Goal: Ask a question

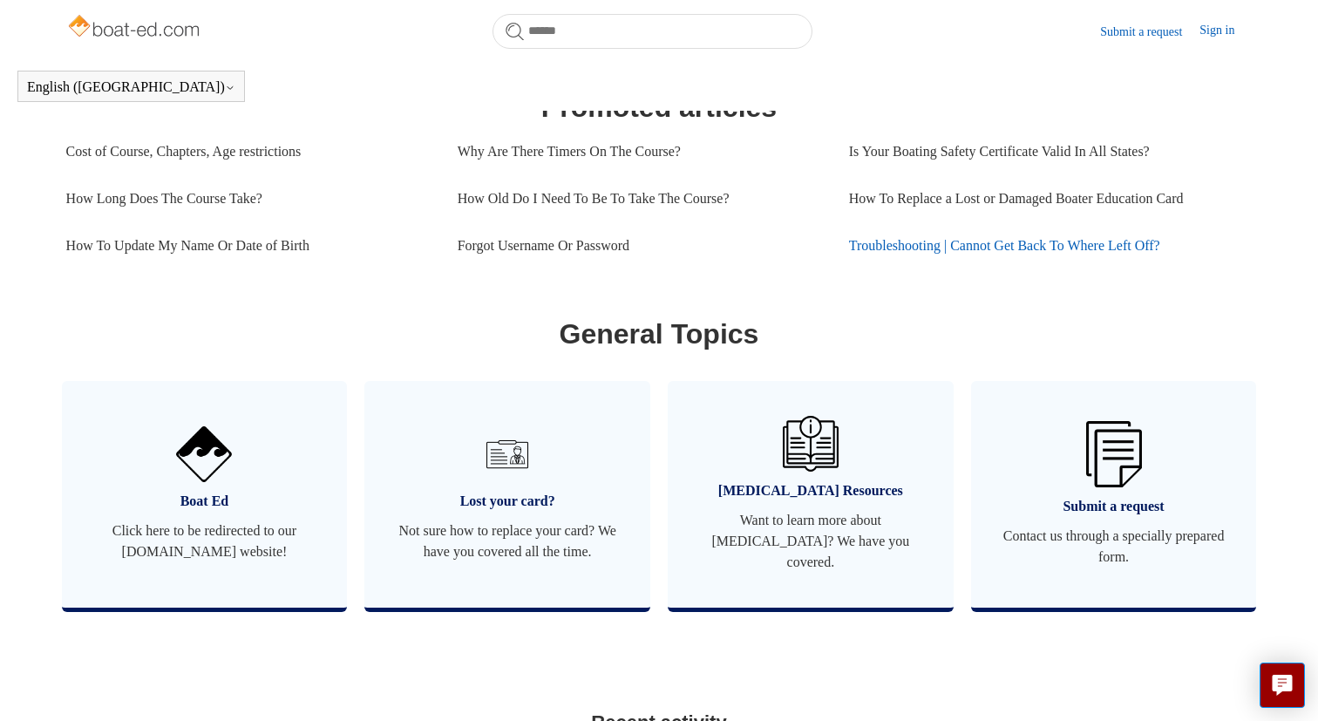
scroll to position [791, 0]
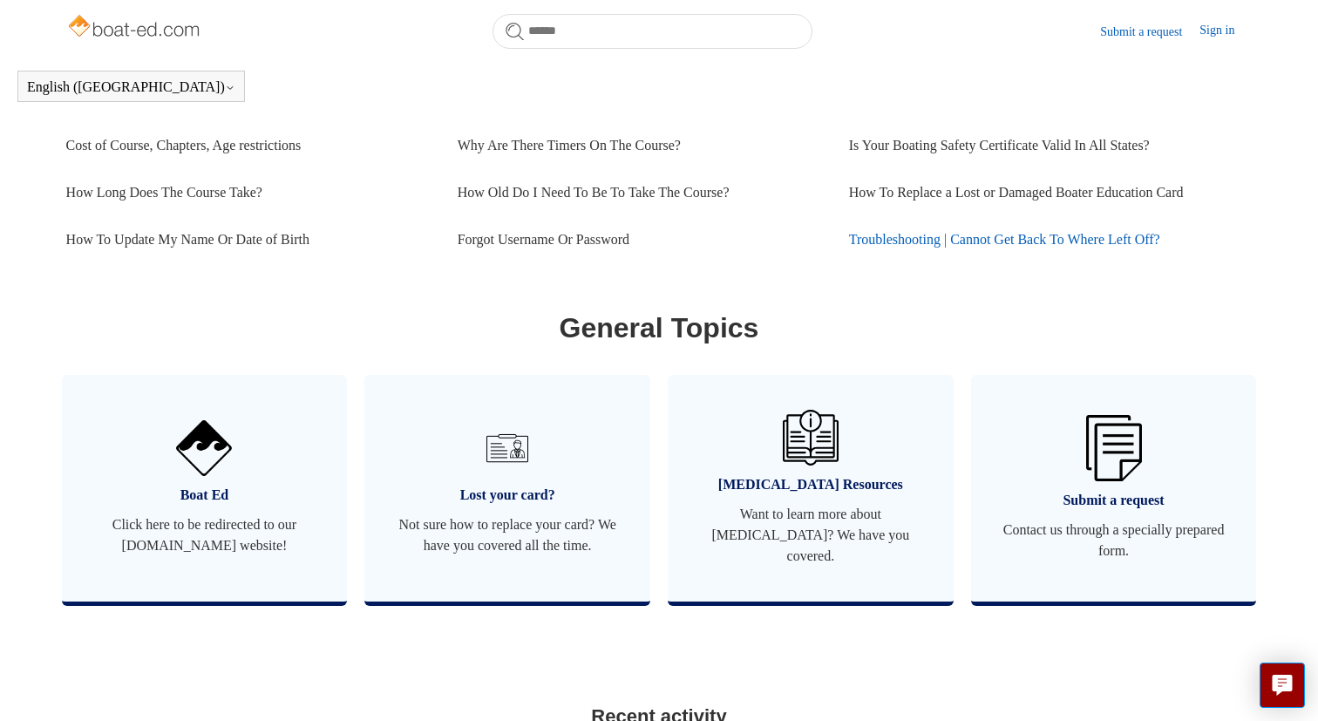
click at [908, 234] on link "Troubleshooting | Cannot Get Back To Where Left Off?" at bounding box center [1044, 239] width 391 height 47
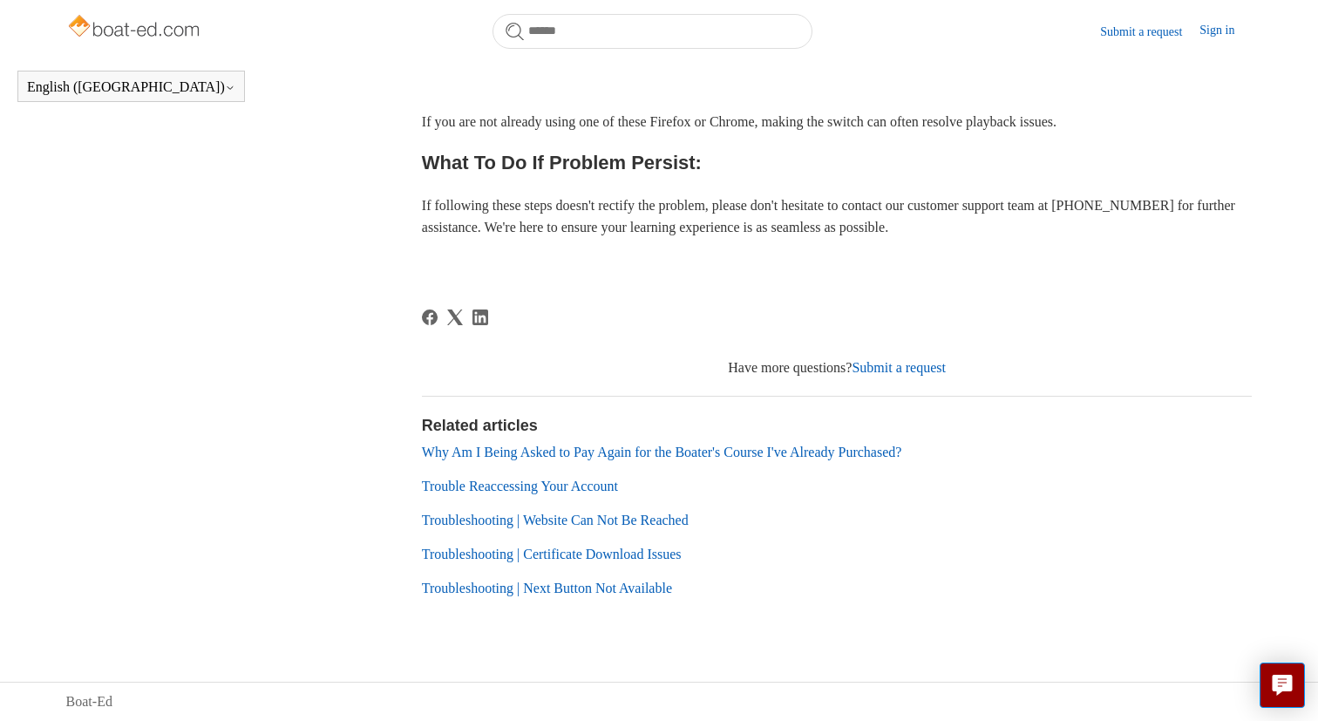
scroll to position [771, 0]
click at [590, 549] on link "Troubleshooting | Certificate Download Issues" at bounding box center [552, 554] width 260 height 15
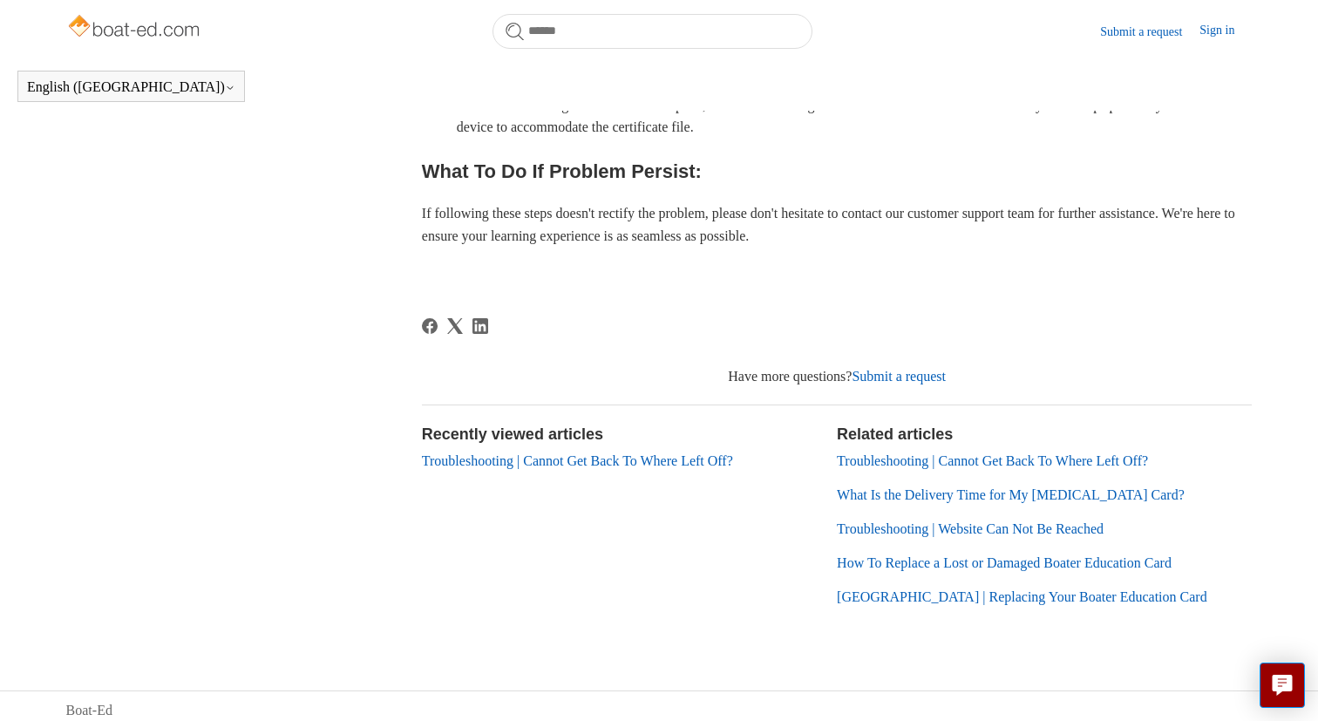
scroll to position [1283, 0]
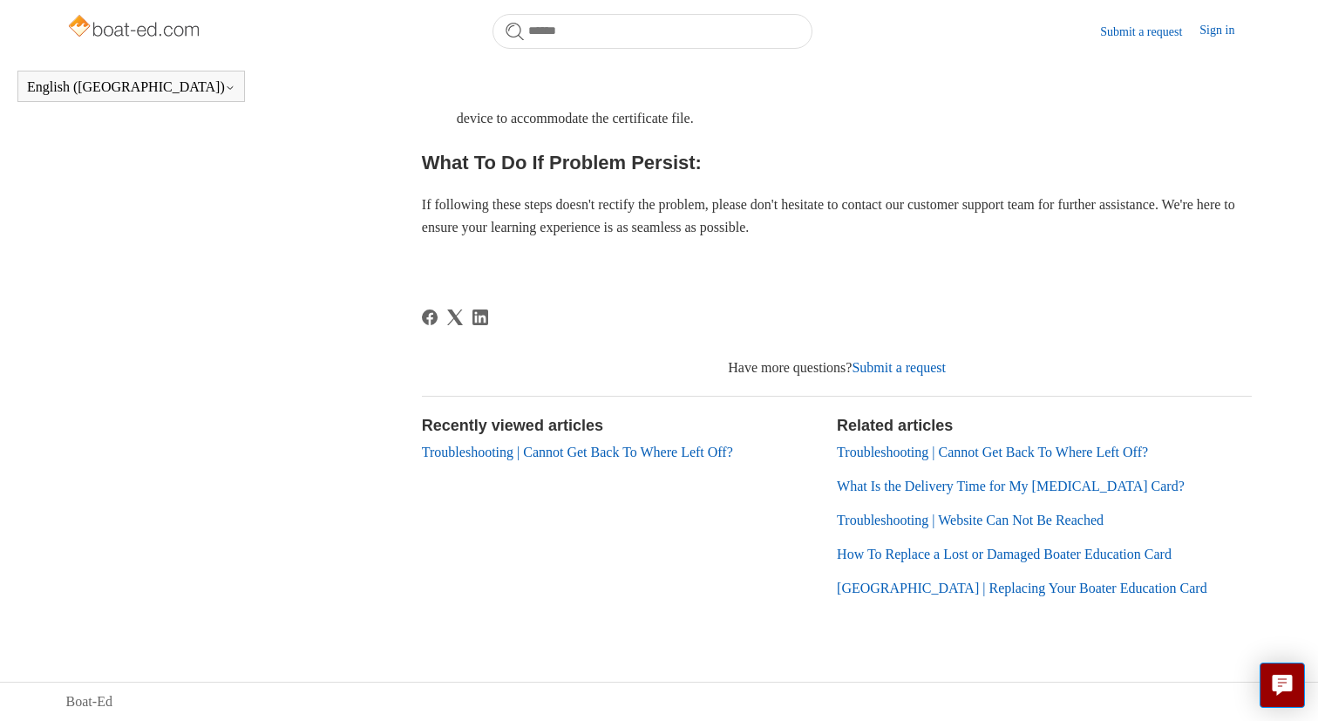
click at [926, 365] on link "Submit a request" at bounding box center [899, 367] width 94 height 15
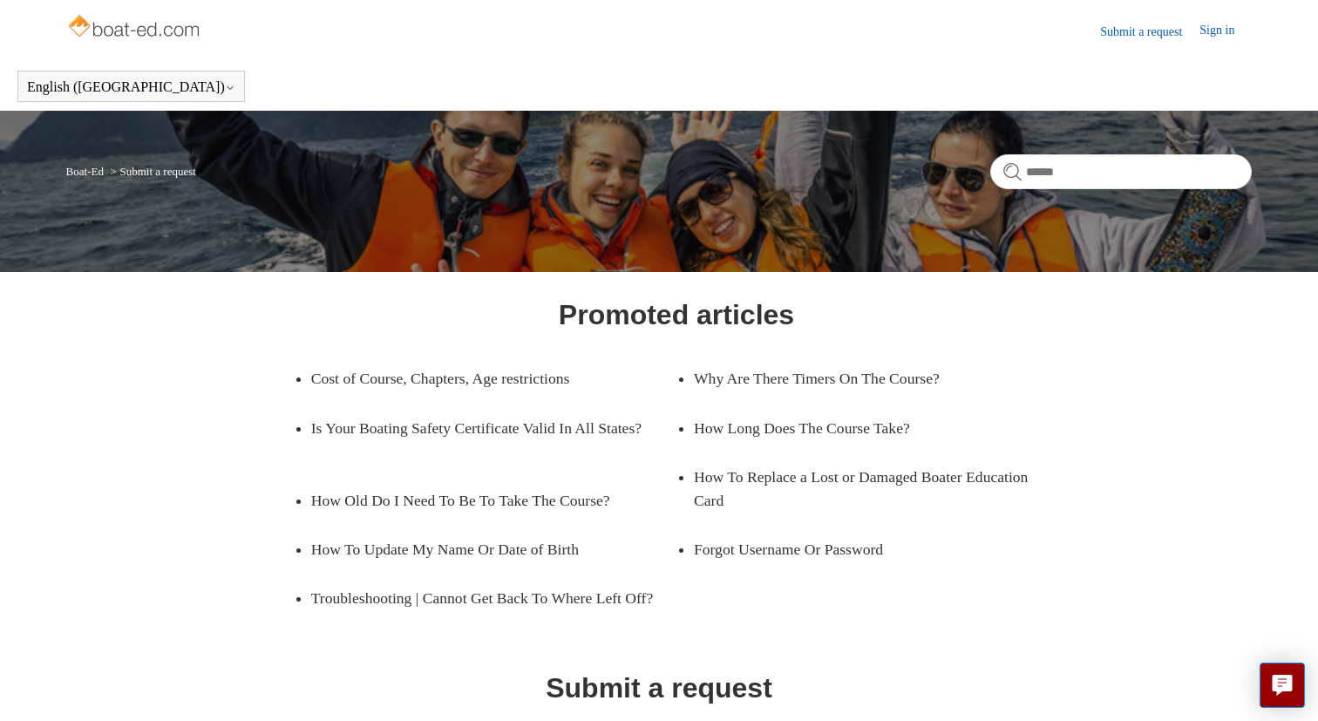
scroll to position [195, 0]
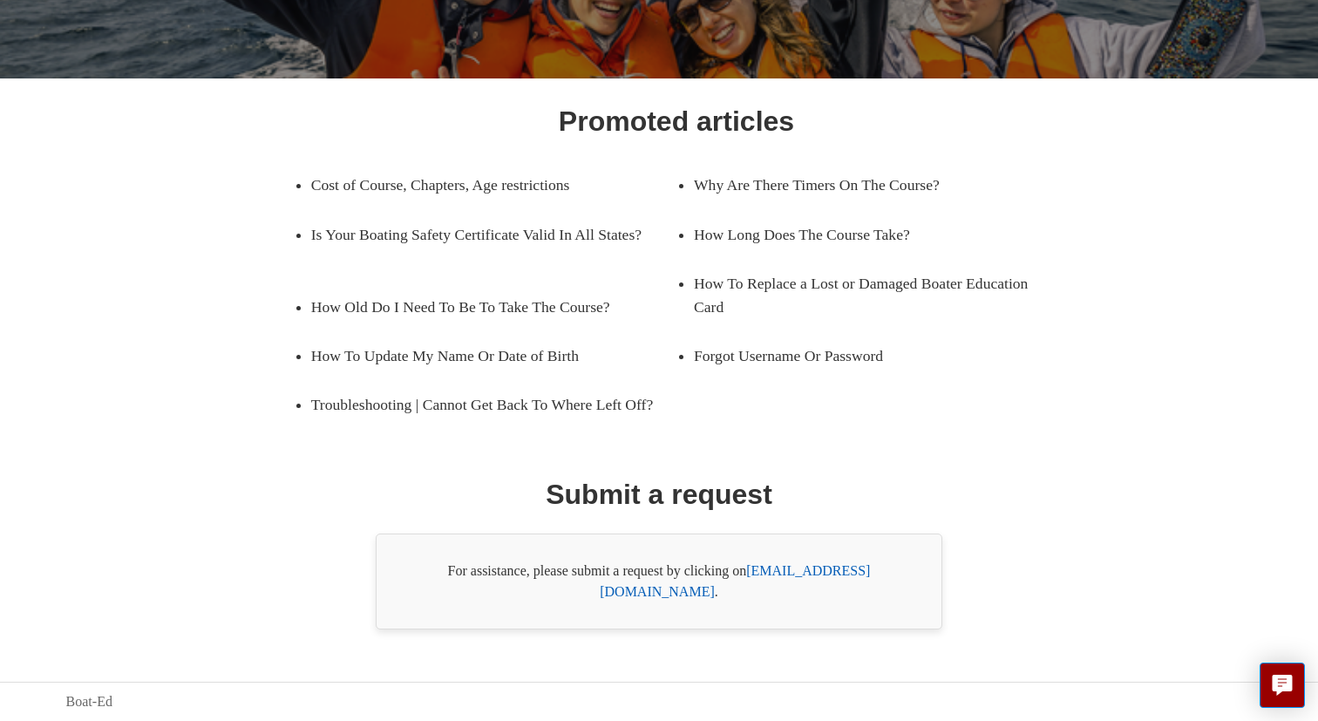
click at [801, 591] on link "support@boat-ed.com" at bounding box center [735, 581] width 270 height 36
